Goal: Transaction & Acquisition: Book appointment/travel/reservation

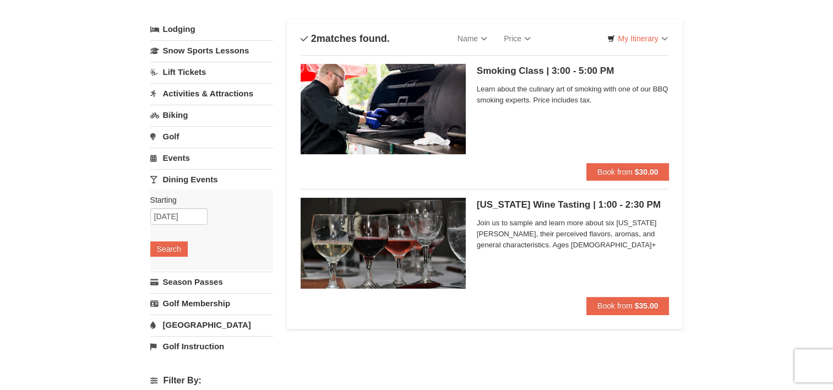
scroll to position [55, 0]
click at [198, 92] on link "Activities & Attractions" at bounding box center [211, 93] width 123 height 20
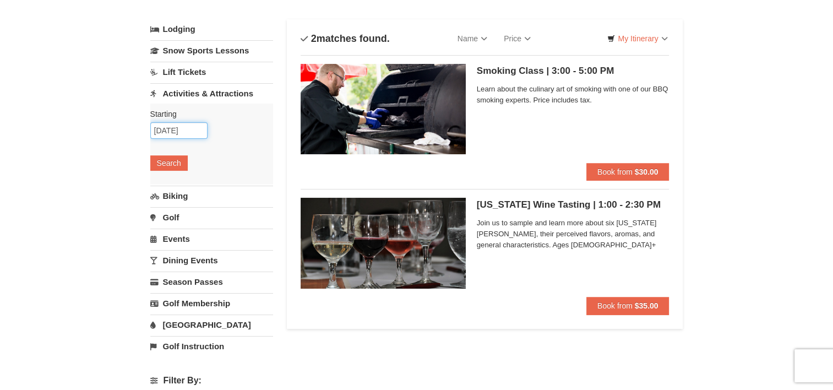
click at [172, 127] on input "09/16/2025" at bounding box center [178, 130] width 57 height 17
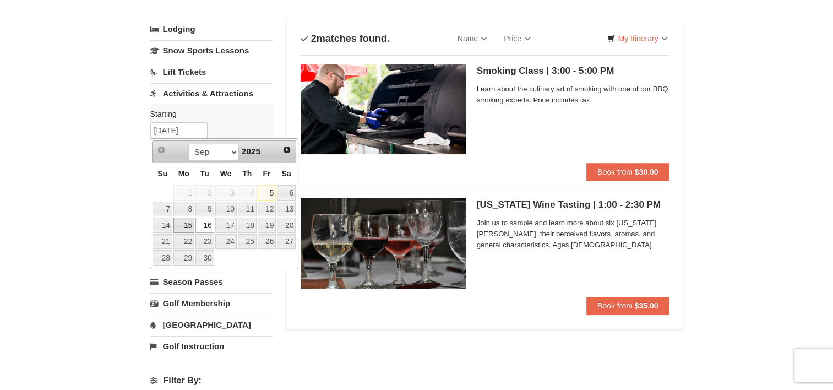
click at [185, 222] on link "15" at bounding box center [183, 224] width 21 height 15
type input "[DATE]"
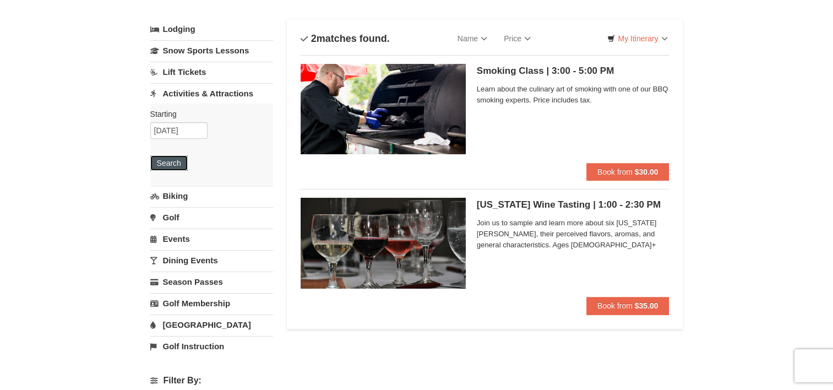
click at [163, 160] on button "Search" at bounding box center [168, 162] width 37 height 15
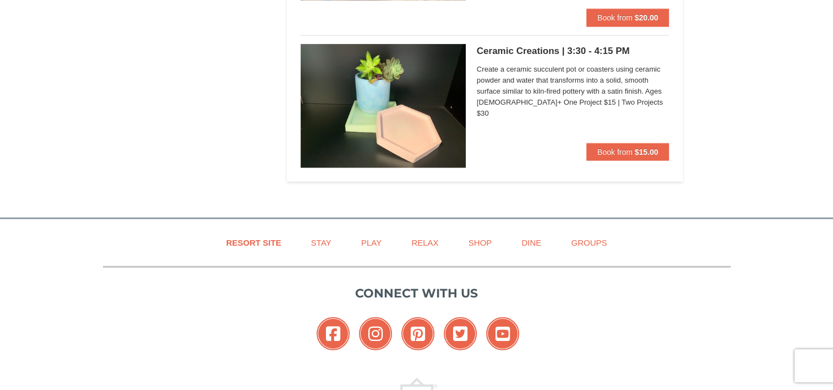
scroll to position [2916, 0]
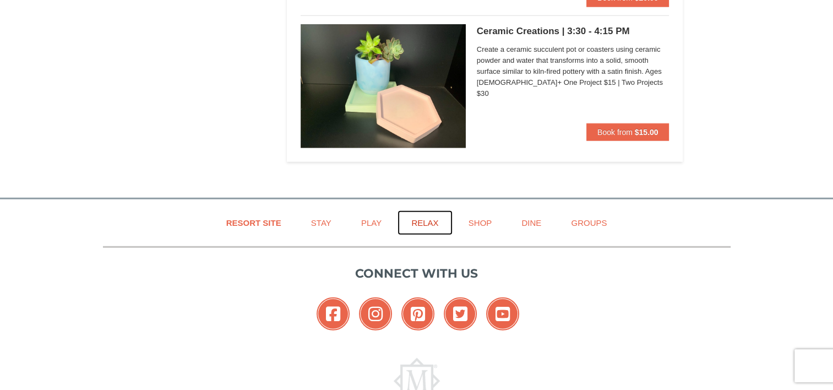
click at [425, 220] on link "Relax" at bounding box center [424, 222] width 54 height 25
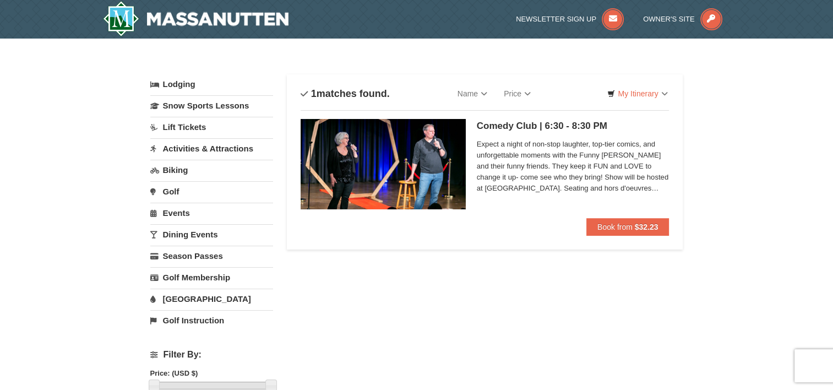
click at [184, 214] on link "Events" at bounding box center [211, 213] width 123 height 20
